Goal: Information Seeking & Learning: Learn about a topic

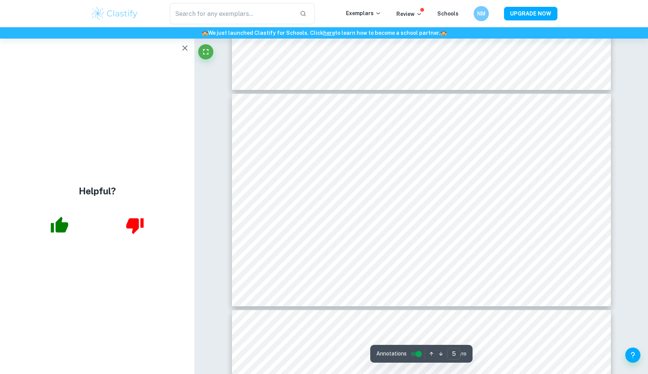
scroll to position [940, 0]
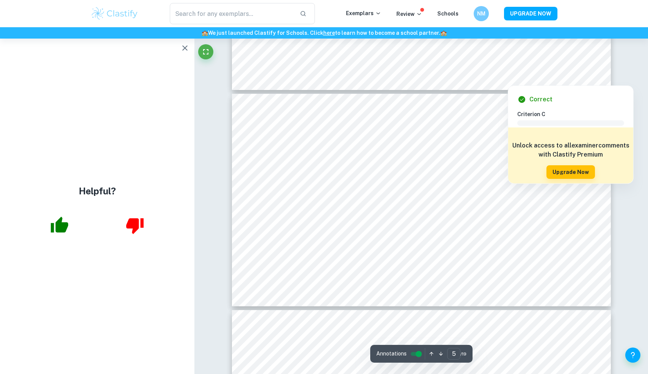
click at [238, 0] on div "​ Exemplars Review Schools NM UPGRADE NOW" at bounding box center [324, 13] width 648 height 27
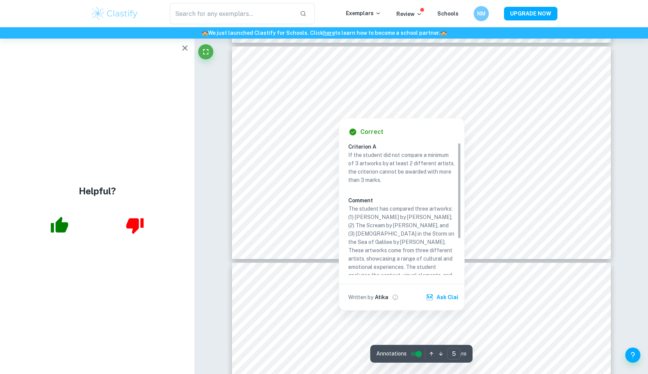
scroll to position [988, 0]
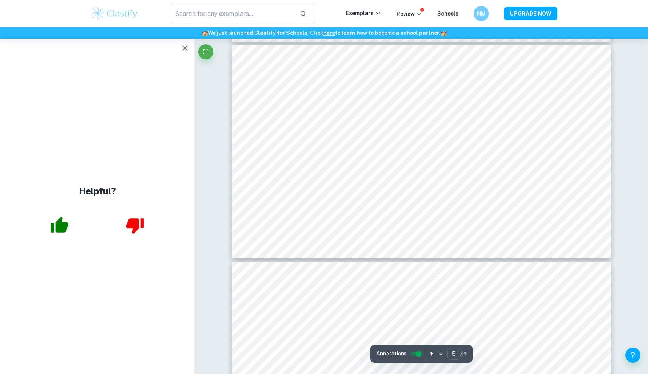
click at [254, 0] on div "​ Exemplars Review Schools NM UPGRADE NOW" at bounding box center [324, 13] width 648 height 27
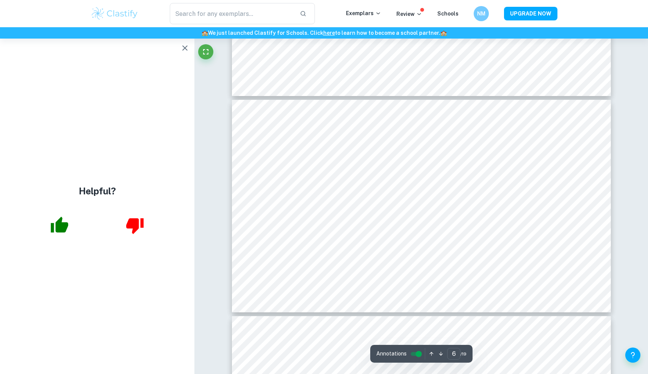
scroll to position [1152, 0]
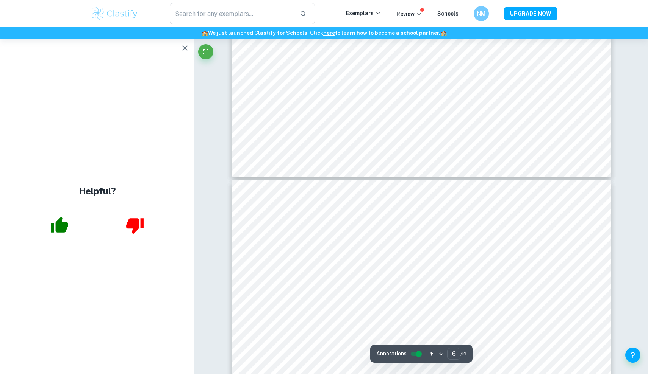
type input "5"
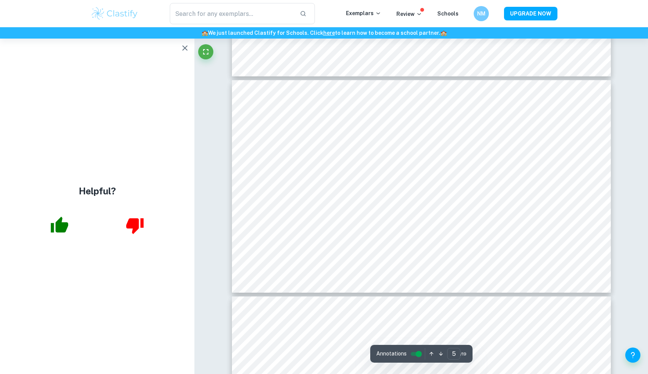
scroll to position [974, 0]
